Goal: Task Accomplishment & Management: Manage account settings

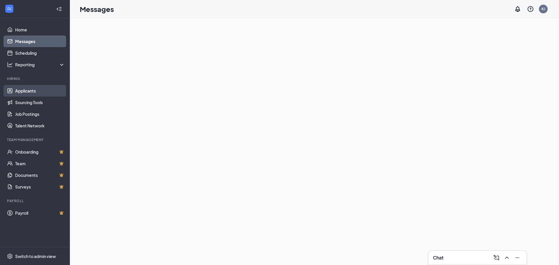
click at [27, 93] on link "Applicants" at bounding box center [40, 91] width 50 height 12
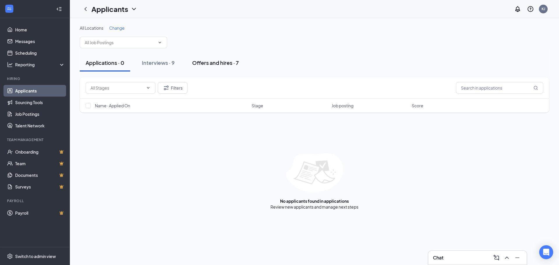
click at [195, 62] on div "Offers and hires · 7" at bounding box center [215, 62] width 47 height 7
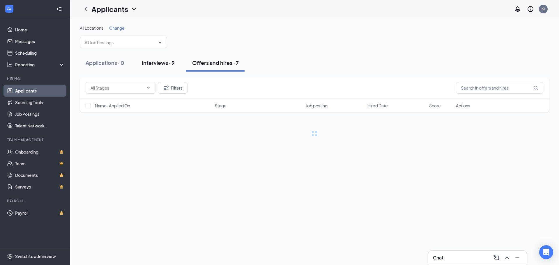
click at [166, 64] on div "Interviews · 9" at bounding box center [158, 62] width 33 height 7
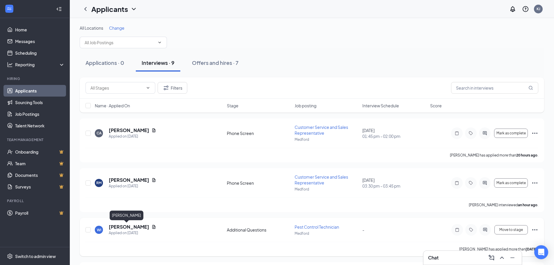
click at [126, 225] on h5 "[PERSON_NAME]" at bounding box center [129, 227] width 40 height 6
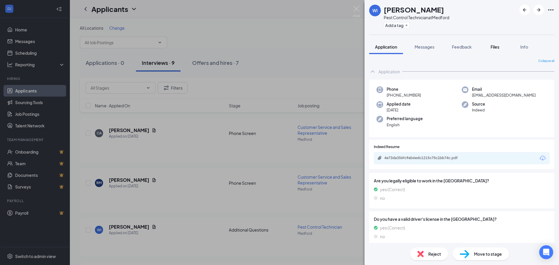
click at [493, 48] on span "Files" at bounding box center [494, 46] width 9 height 5
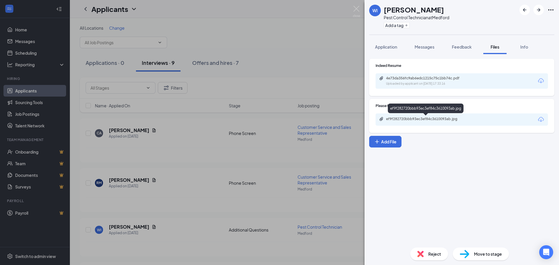
click at [421, 120] on div "ef9f282720bbb93ec3ef84c3610093ab.jpg" at bounding box center [426, 119] width 81 height 5
click at [355, 6] on div "WI [PERSON_NAME] Pest Control Technician at [GEOGRAPHIC_DATA] Add a tag Applica…" at bounding box center [279, 132] width 559 height 265
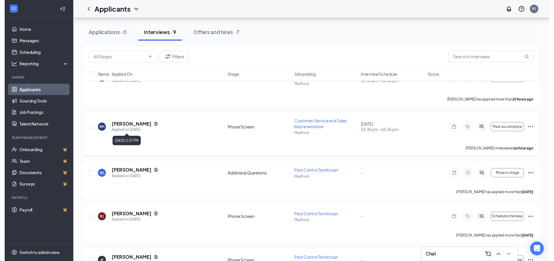
scroll to position [116, 0]
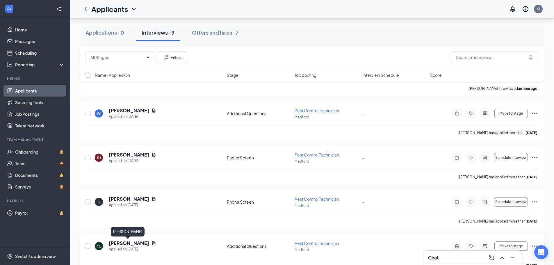
click at [120, 244] on h5 "[PERSON_NAME]" at bounding box center [129, 243] width 40 height 6
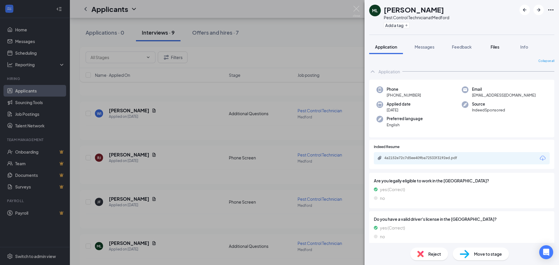
click at [492, 47] on span "Files" at bounding box center [494, 46] width 9 height 5
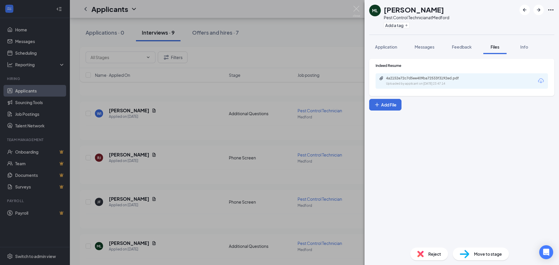
click at [352, 11] on div "ML [PERSON_NAME] Pest Control Technician at Medford Add a tag Application Messa…" at bounding box center [279, 132] width 559 height 265
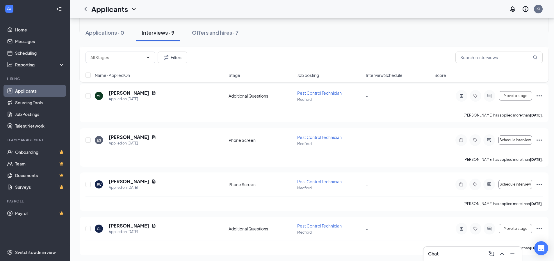
scroll to position [123, 0]
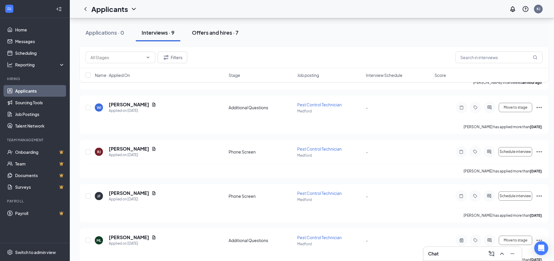
click at [224, 33] on div "Offers and hires · 7" at bounding box center [215, 32] width 47 height 7
